Goal: Task Accomplishment & Management: Complete application form

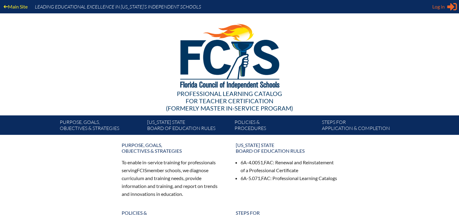
click at [442, 8] on span "Log in" at bounding box center [438, 6] width 12 height 7
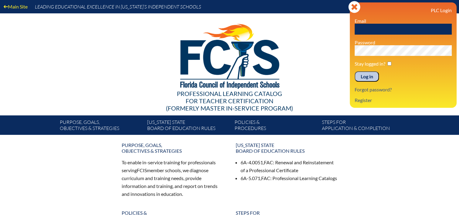
click at [364, 30] on input "text" at bounding box center [402, 29] width 97 height 11
type input "fcismember"
drag, startPoint x: 387, startPoint y: 29, endPoint x: 340, endPoint y: 22, distance: 47.2
click at [340, 22] on div "Main Site Leading Educational Excellence in Florida’s Independent Schools Profe…" at bounding box center [229, 67] width 459 height 135
click at [358, 100] on link "Register" at bounding box center [363, 100] width 22 height 8
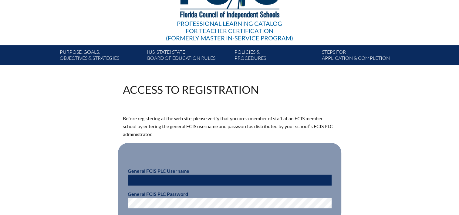
scroll to position [91, 0]
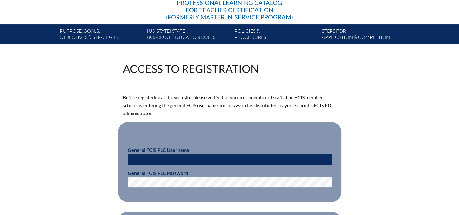
click at [156, 155] on input "text" at bounding box center [230, 158] width 204 height 11
type input "fcismember"
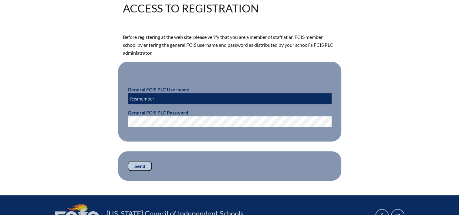
scroll to position [152, 0]
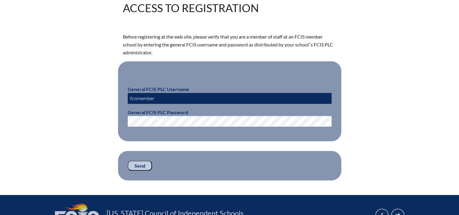
click at [146, 165] on input "Send" at bounding box center [140, 165] width 24 height 10
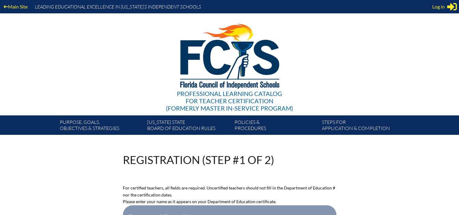
scroll to position [152, 0]
